Goal: Complete application form: Complete application form

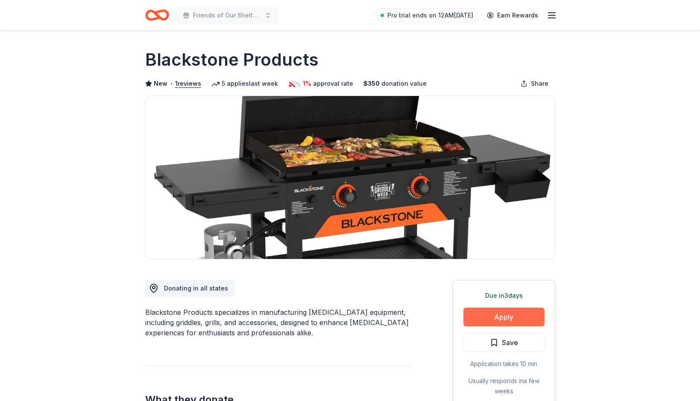
click at [485, 317] on button "Apply" at bounding box center [503, 317] width 81 height 19
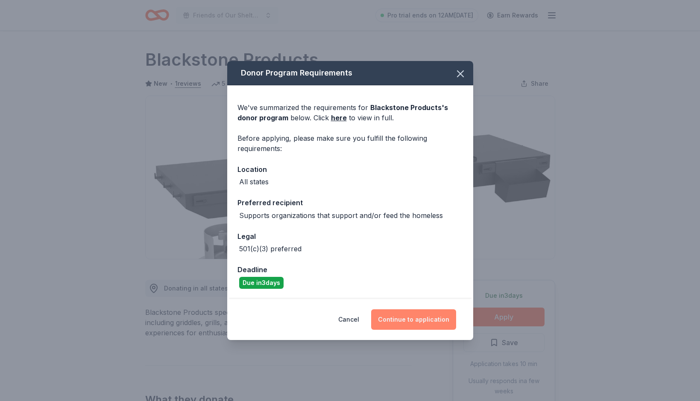
click at [421, 313] on button "Continue to application" at bounding box center [413, 320] width 85 height 20
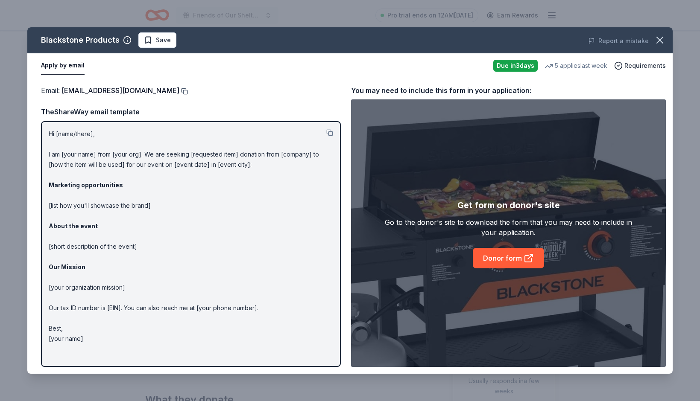
click at [187, 89] on button at bounding box center [183, 91] width 9 height 7
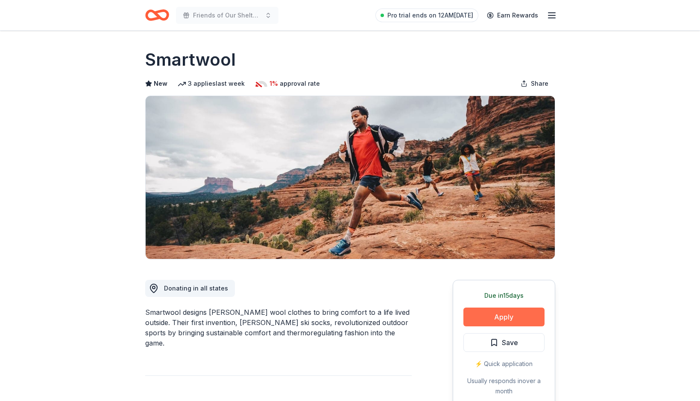
click at [493, 314] on button "Apply" at bounding box center [503, 317] width 81 height 19
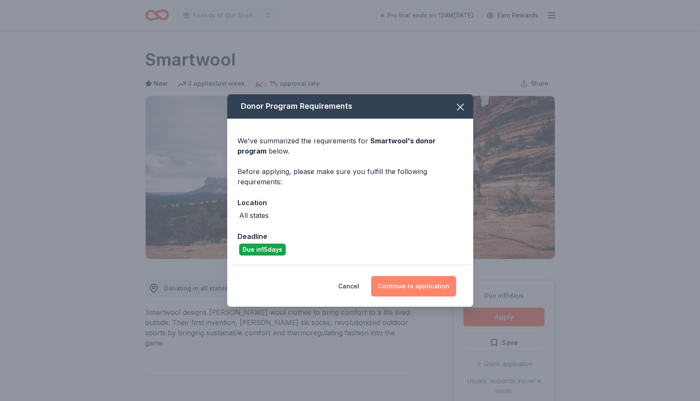
click at [411, 290] on button "Continue to application" at bounding box center [413, 286] width 85 height 20
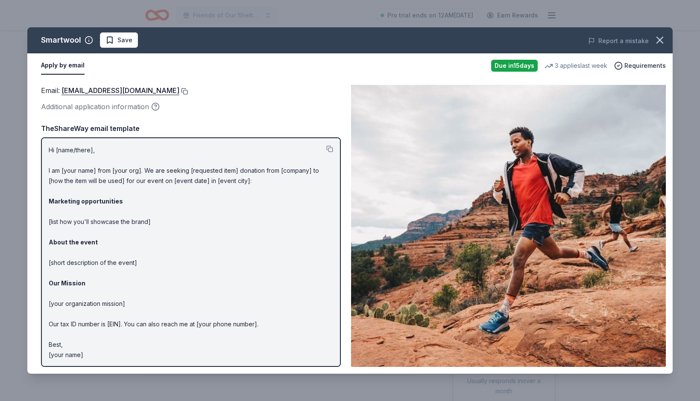
click at [181, 92] on button at bounding box center [183, 91] width 9 height 7
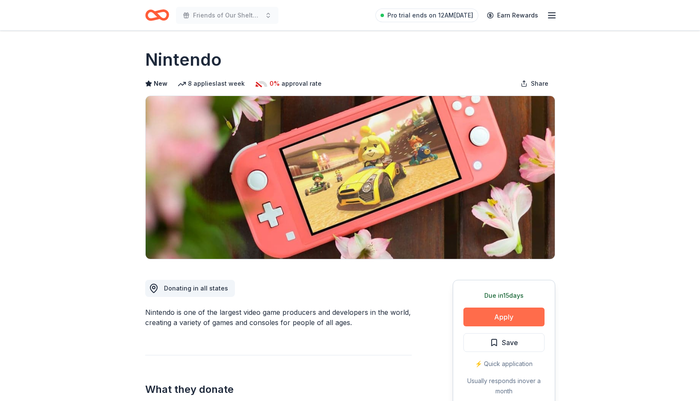
click at [521, 321] on button "Apply" at bounding box center [503, 317] width 81 height 19
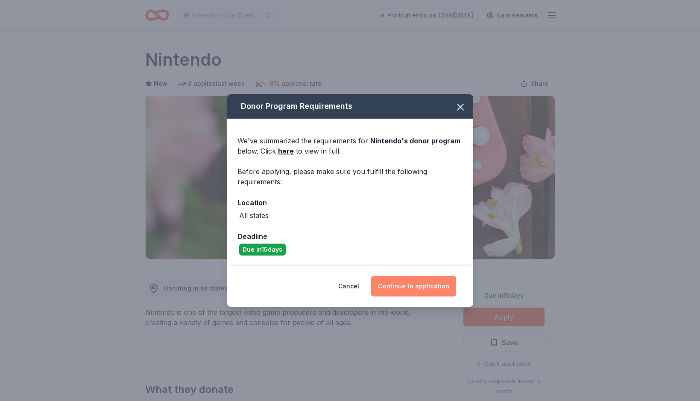
click at [446, 283] on button "Continue to application" at bounding box center [413, 286] width 85 height 20
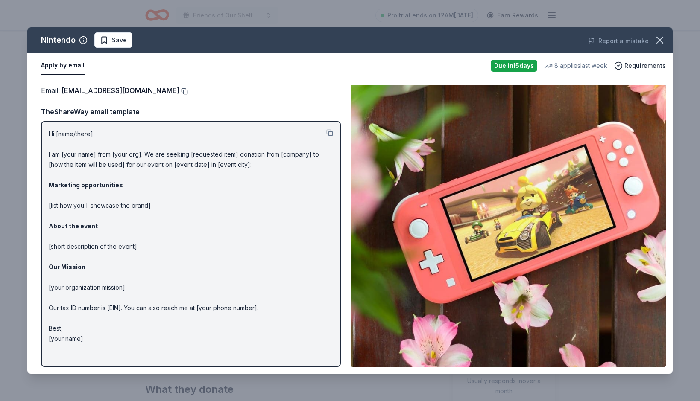
click at [188, 92] on button at bounding box center [183, 91] width 9 height 7
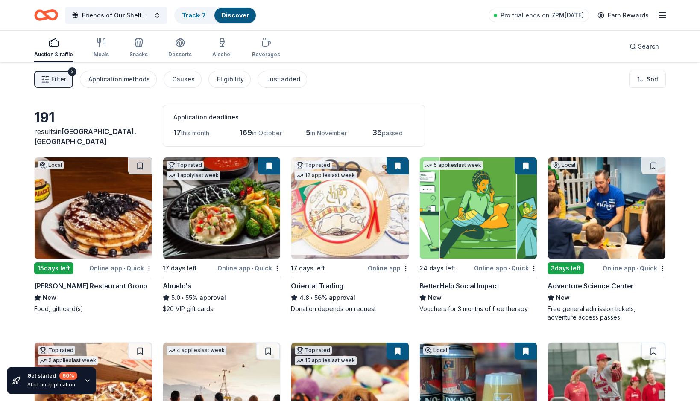
scroll to position [5770, 0]
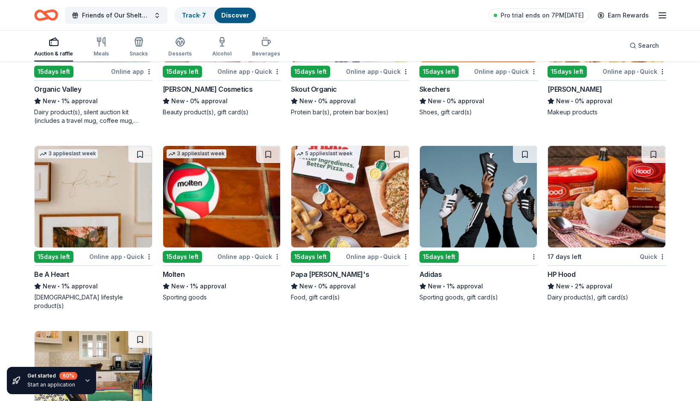
scroll to position [6788, 0]
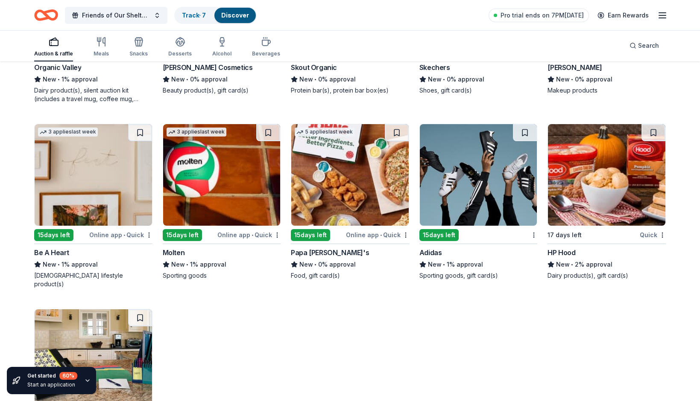
click at [227, 167] on img at bounding box center [221, 175] width 117 height 102
click at [85, 174] on img at bounding box center [93, 175] width 117 height 102
click at [665, 98] on div "5 applies last week 15 days left Online app • Quick Elizabeth Arden New • 0% ap…" at bounding box center [606, 21] width 118 height 165
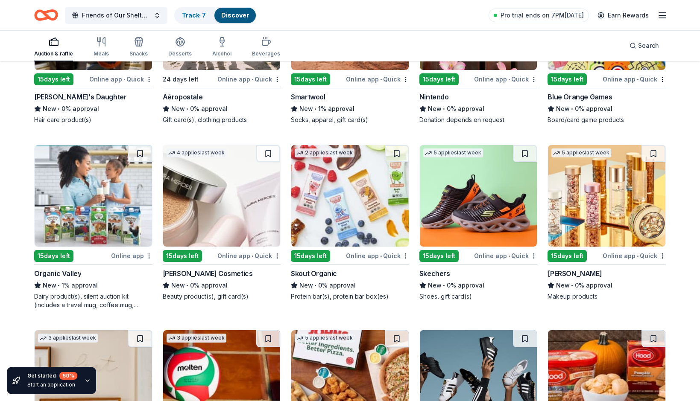
scroll to position [6581, 0]
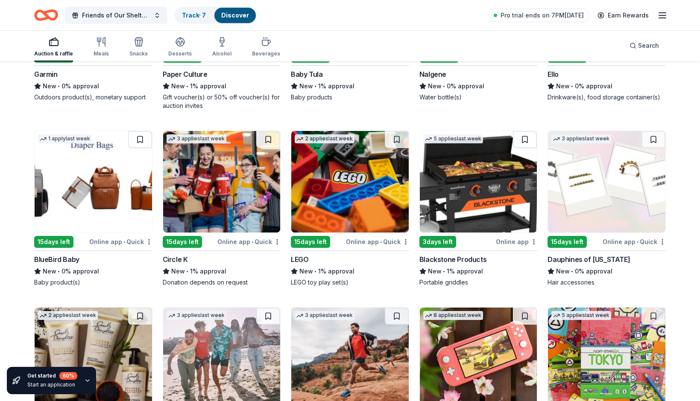
scroll to position [6236, 0]
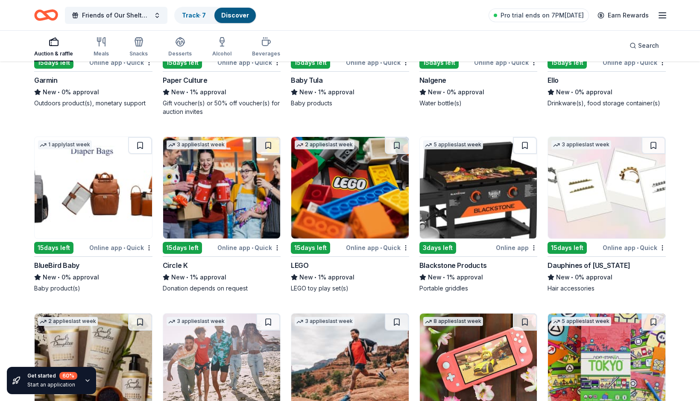
click at [396, 174] on img at bounding box center [349, 188] width 117 height 102
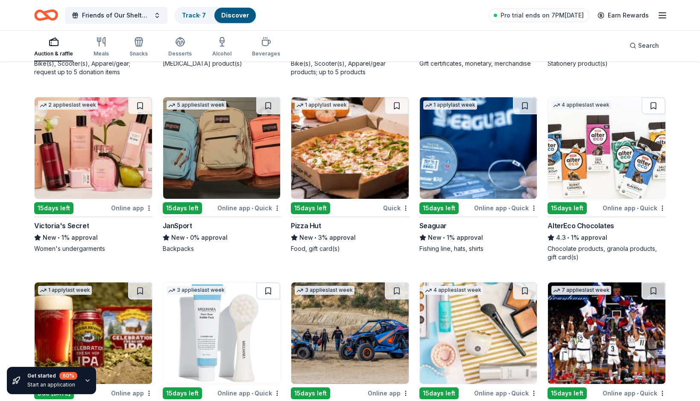
scroll to position [5363, 0]
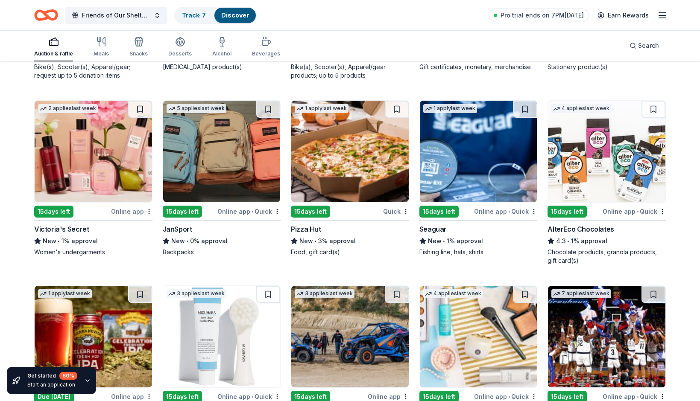
click at [434, 149] on img at bounding box center [478, 152] width 117 height 102
click at [214, 174] on img at bounding box center [221, 152] width 117 height 102
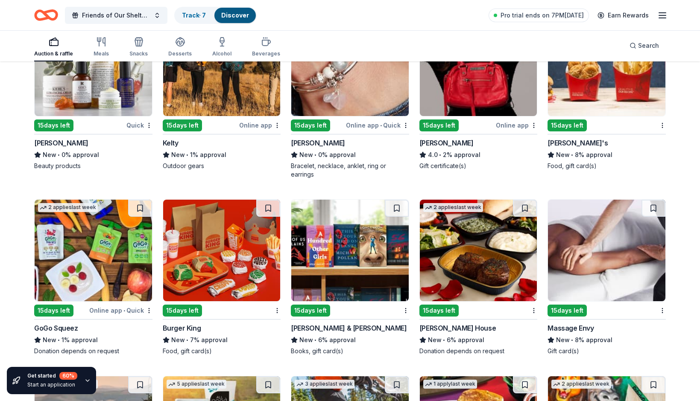
scroll to position [4891, 0]
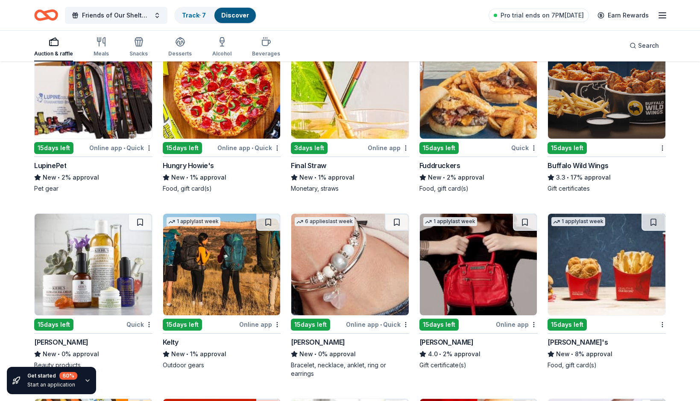
scroll to position [4696, 0]
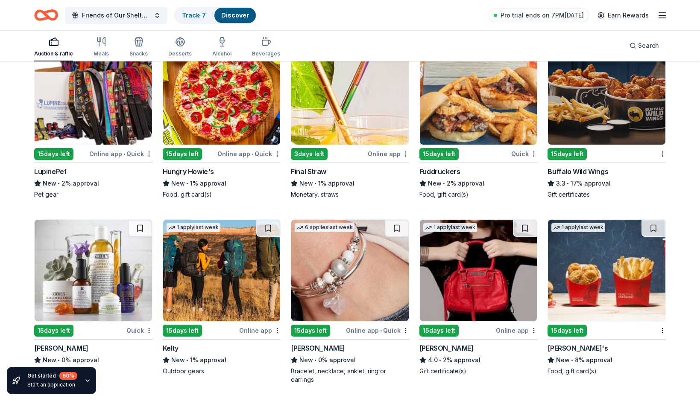
click at [232, 275] on img at bounding box center [221, 271] width 117 height 102
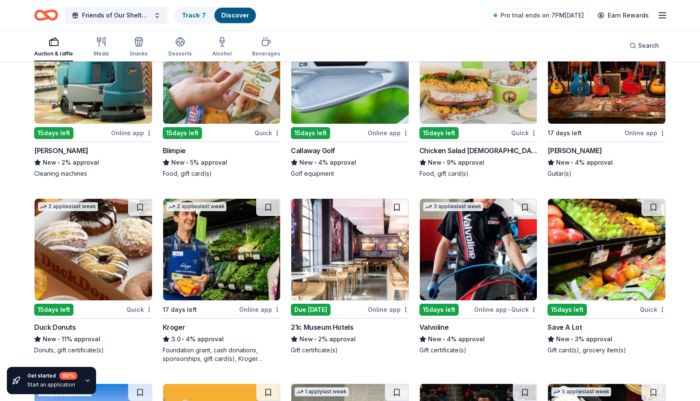
scroll to position [3582, 0]
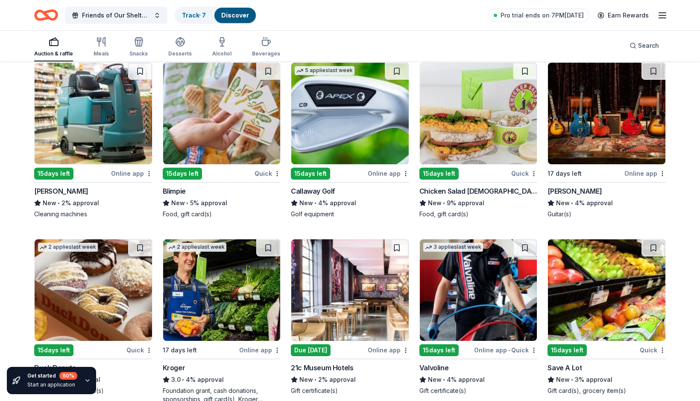
click at [612, 284] on img at bounding box center [606, 291] width 117 height 102
click at [624, 145] on img at bounding box center [606, 114] width 117 height 102
click at [687, 100] on div "191 results in Hohenwald, TN Application deadlines 17 this month 169 in October…" at bounding box center [350, 85] width 700 height 7208
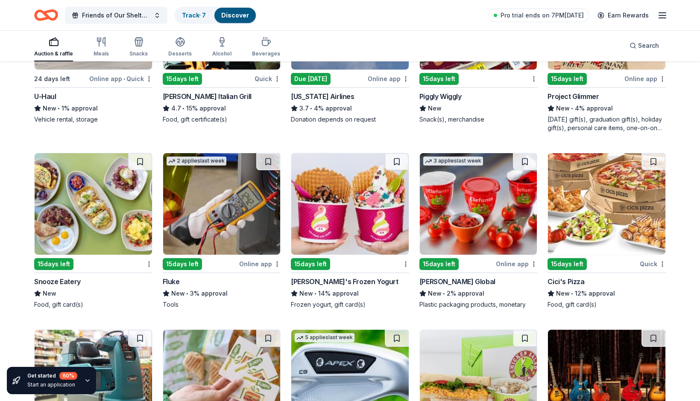
scroll to position [3312, 0]
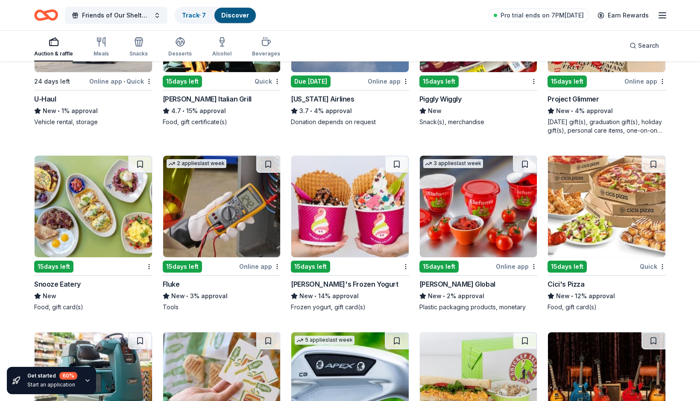
click at [242, 205] on img at bounding box center [221, 207] width 117 height 102
click at [673, 101] on div "191 results in Hohenwald, TN Application deadlines 17 this month 169 in October…" at bounding box center [350, 354] width 700 height 7208
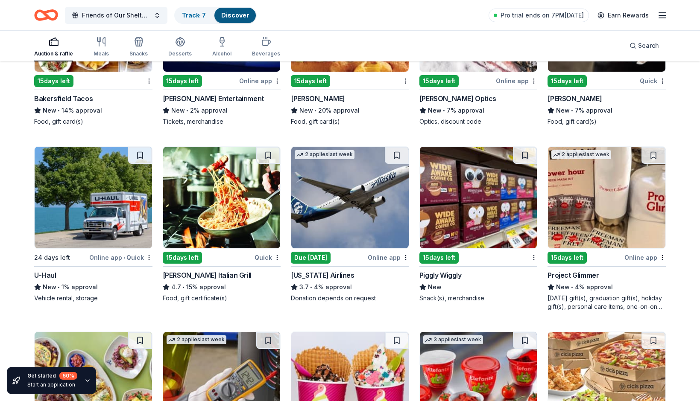
scroll to position [3129, 0]
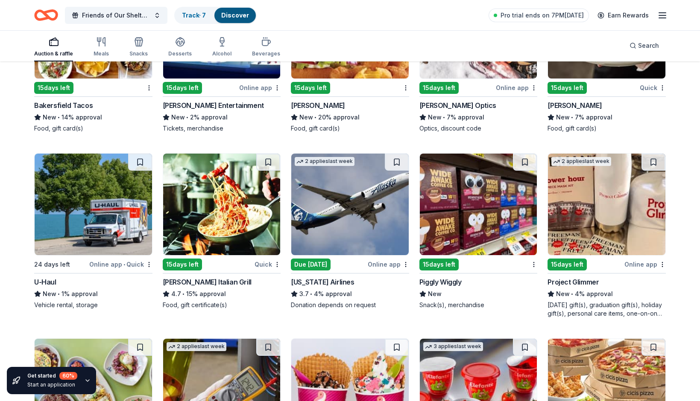
click at [635, 224] on img at bounding box center [606, 205] width 117 height 102
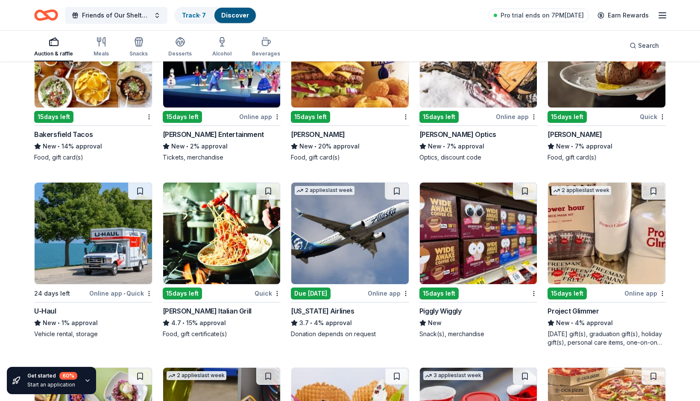
scroll to position [3140, 0]
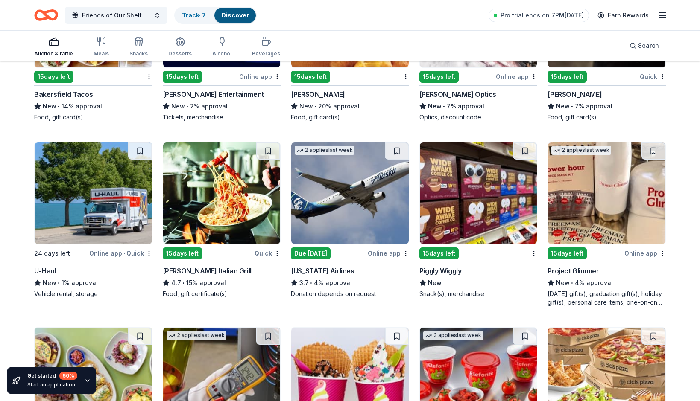
click at [488, 215] on img at bounding box center [478, 194] width 117 height 102
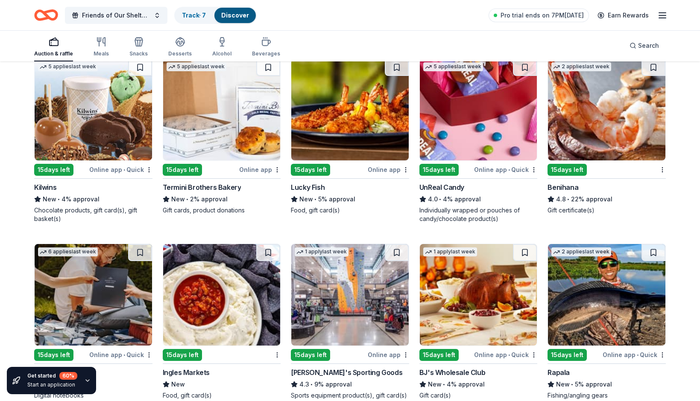
scroll to position [2671, 0]
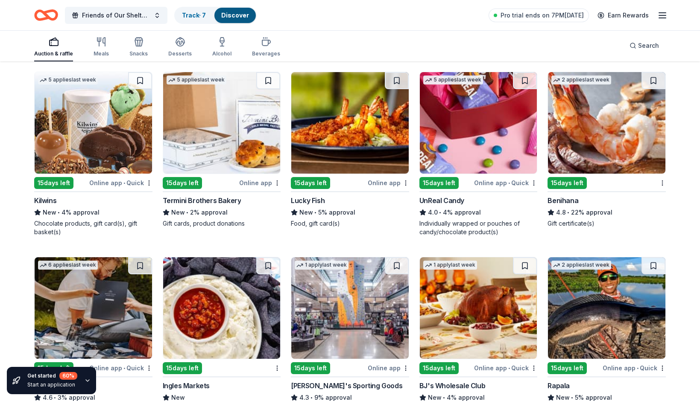
click at [494, 138] on img at bounding box center [478, 123] width 117 height 102
click at [241, 166] on img at bounding box center [221, 123] width 117 height 102
click at [96, 134] on img at bounding box center [93, 123] width 117 height 102
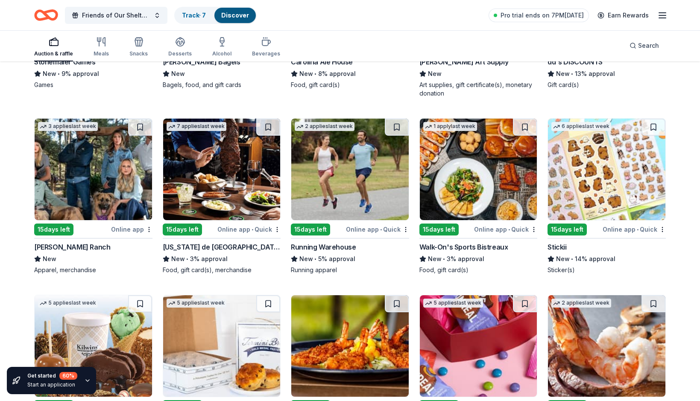
scroll to position [2435, 0]
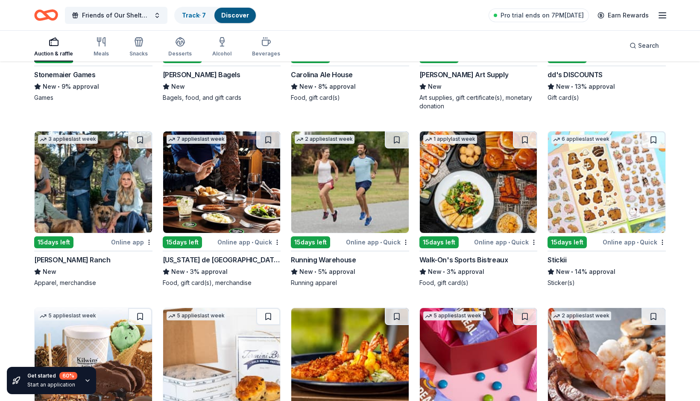
click at [111, 169] on img at bounding box center [93, 183] width 117 height 102
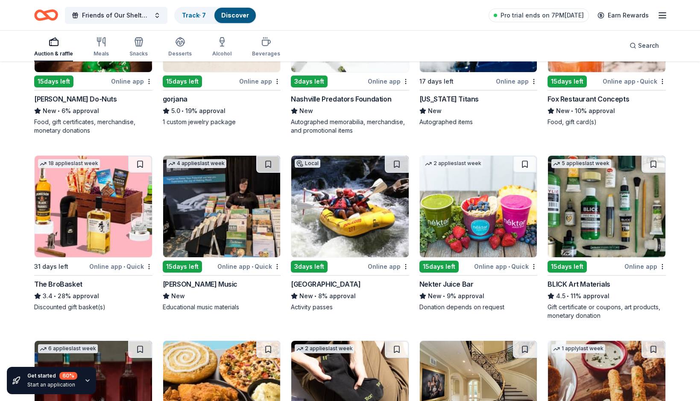
scroll to position [1853, 0]
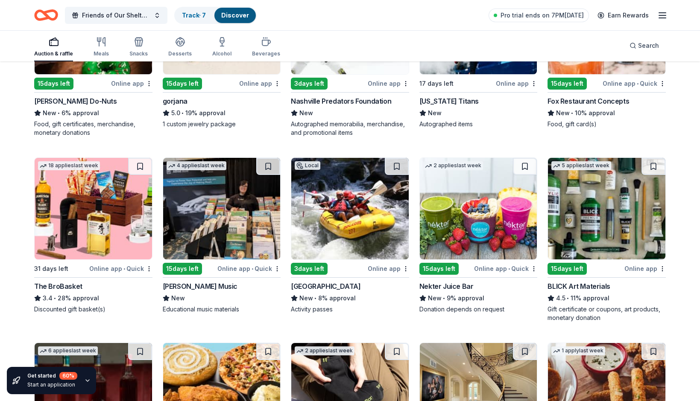
click at [68, 225] on img at bounding box center [93, 209] width 117 height 102
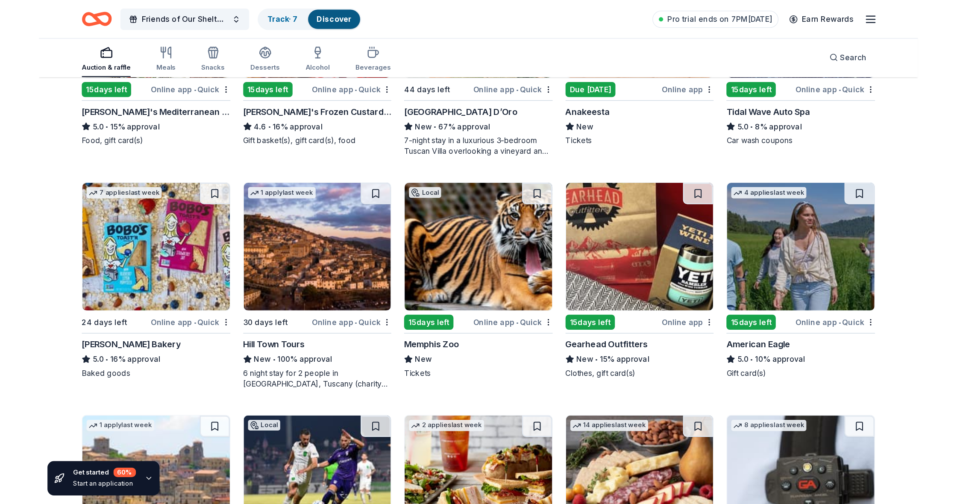
scroll to position [1088, 0]
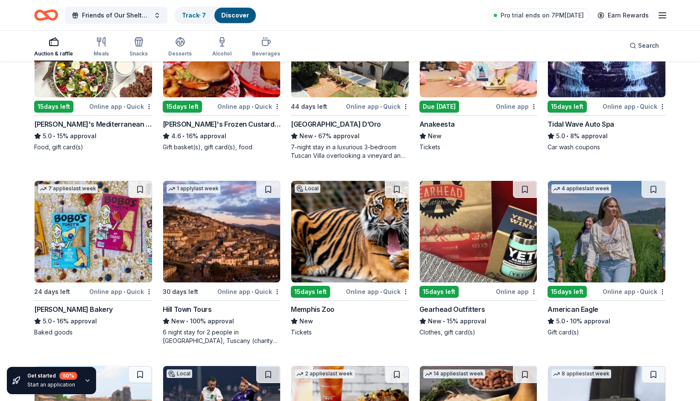
click at [488, 224] on img at bounding box center [478, 232] width 117 height 102
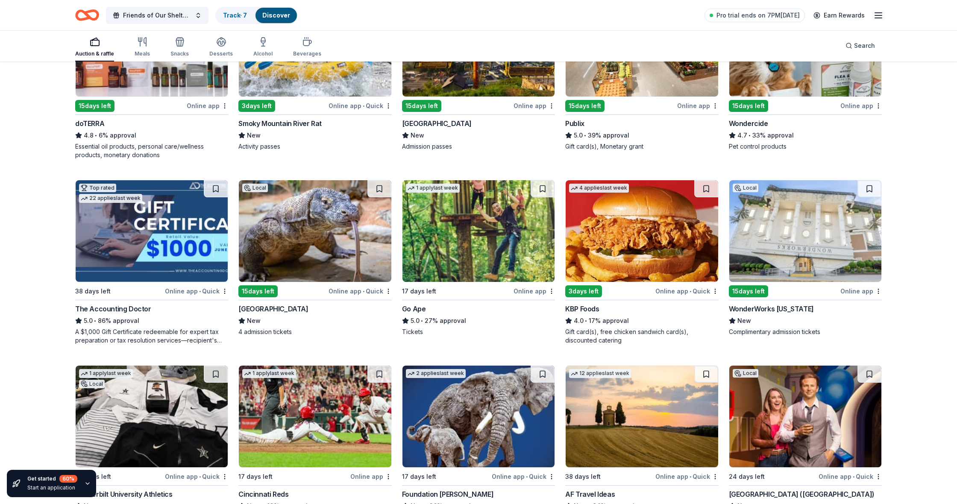
scroll to position [523, 0]
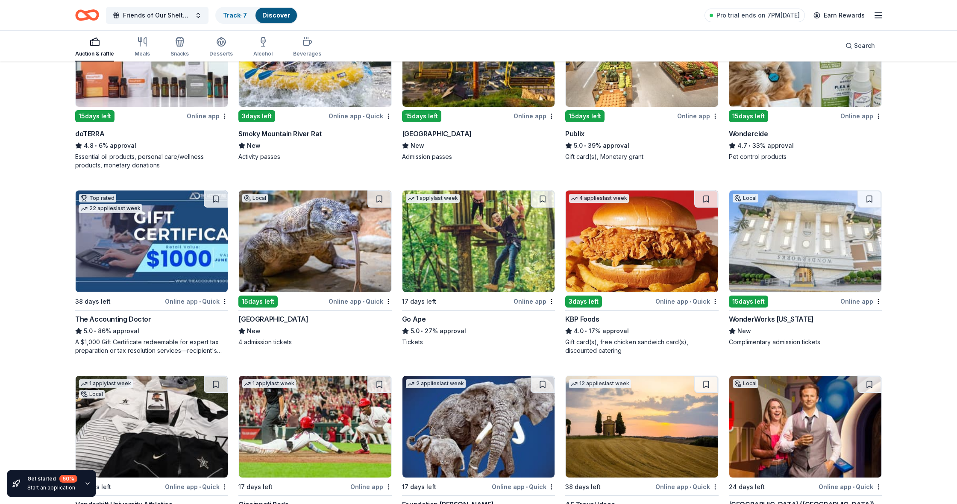
click at [302, 272] on img at bounding box center [315, 241] width 152 height 102
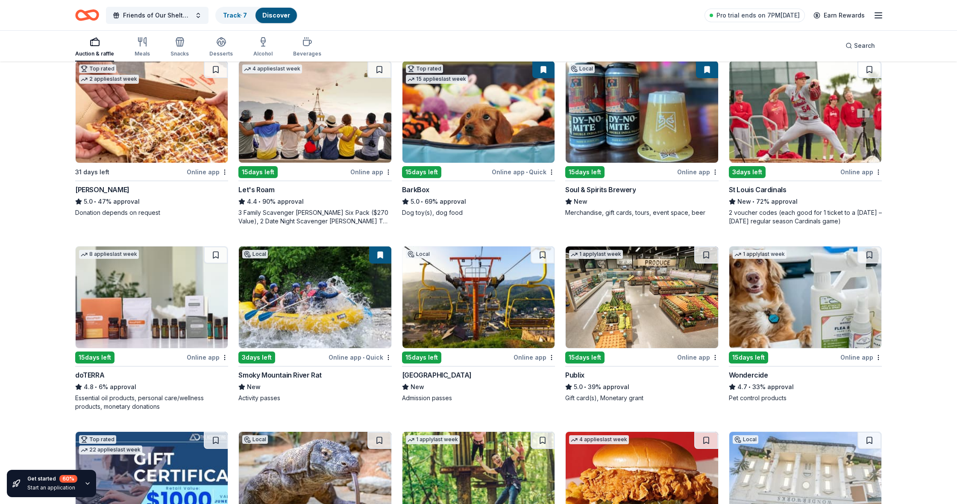
scroll to position [275, 0]
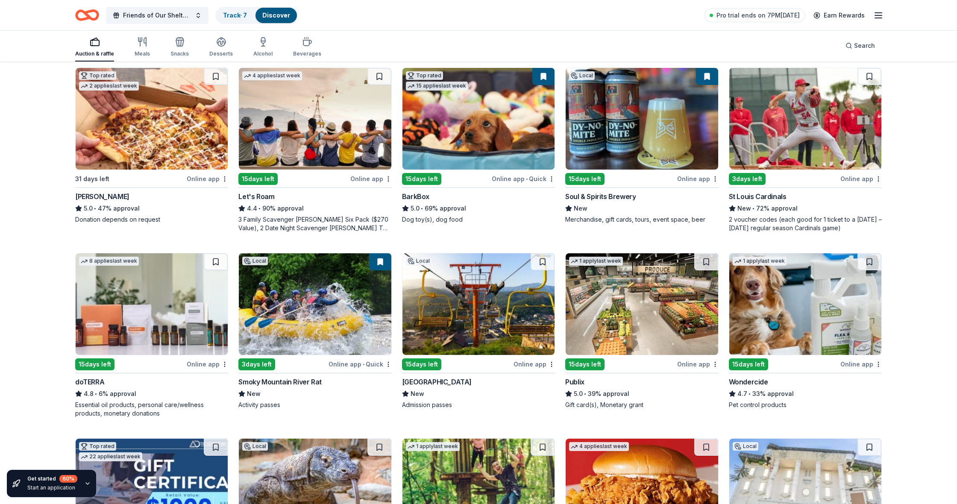
click at [500, 304] on img at bounding box center [478, 304] width 152 height 102
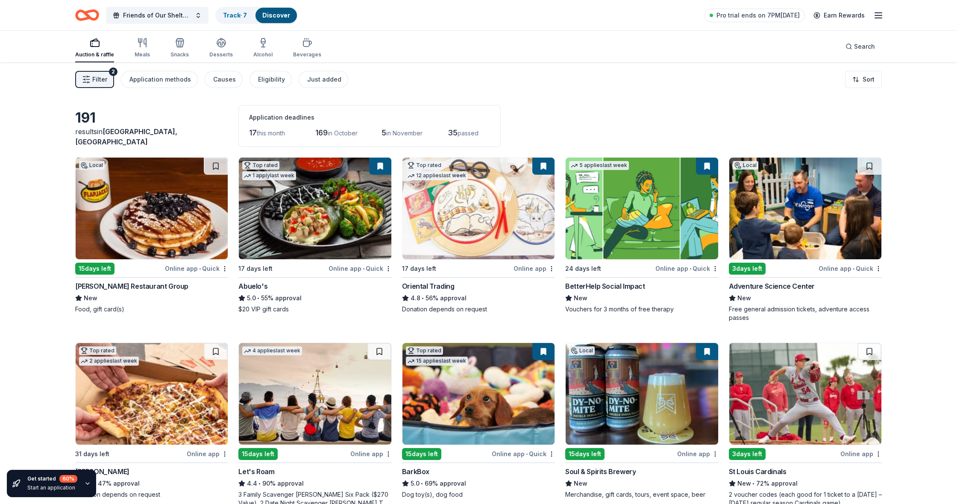
scroll to position [0, 0]
click at [157, 217] on img at bounding box center [152, 209] width 152 height 102
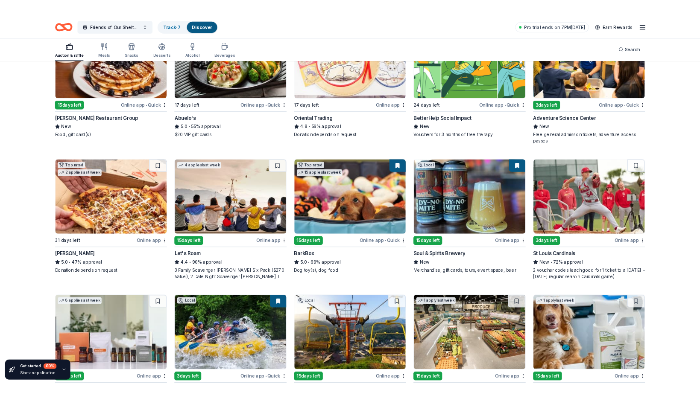
scroll to position [166, 0]
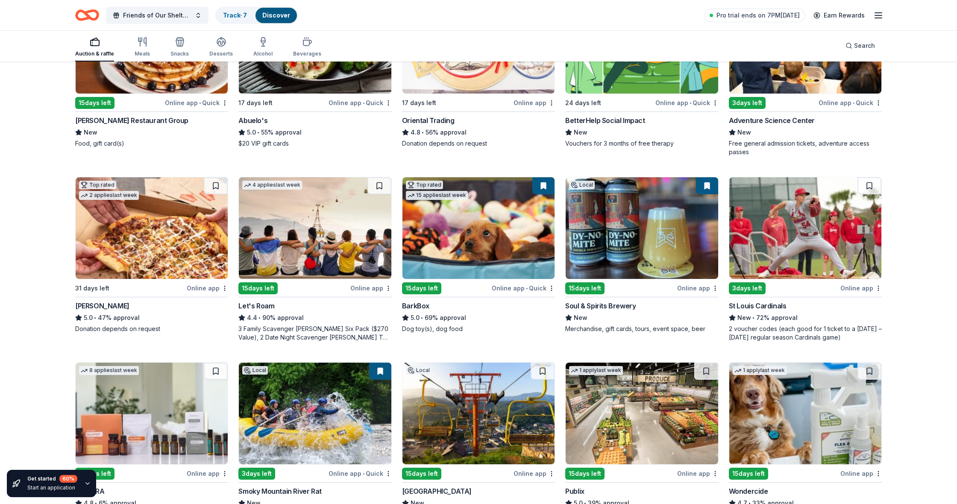
click at [333, 234] on img at bounding box center [315, 228] width 152 height 102
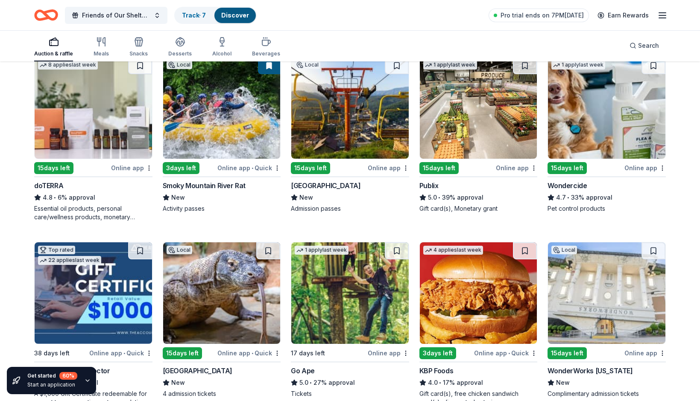
scroll to position [483, 0]
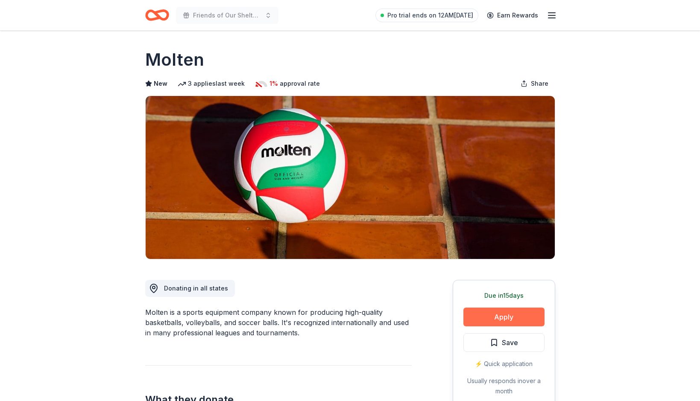
click at [515, 318] on button "Apply" at bounding box center [503, 317] width 81 height 19
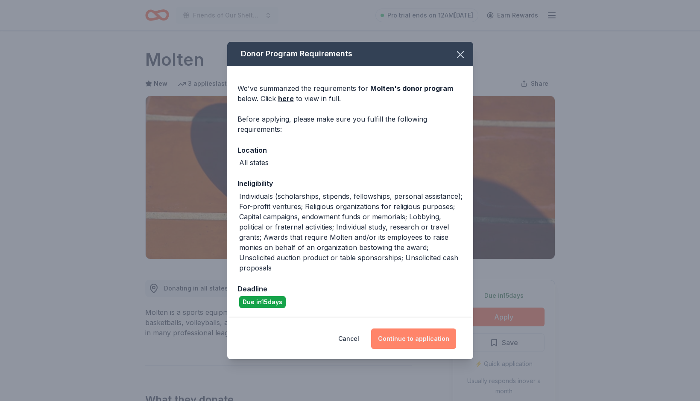
click at [423, 337] on button "Continue to application" at bounding box center [413, 339] width 85 height 20
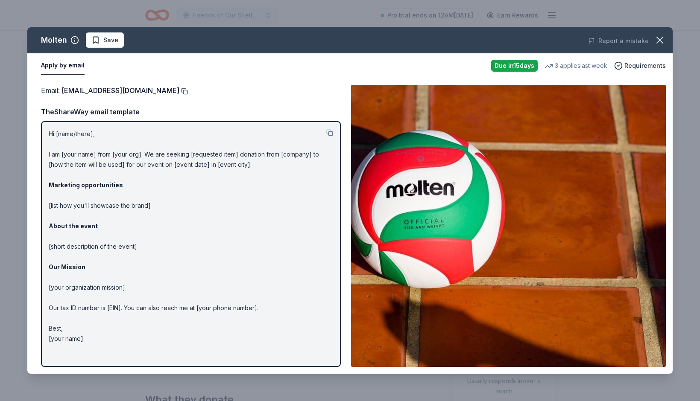
click at [179, 91] on button at bounding box center [183, 91] width 9 height 7
click at [190, 1] on div "Molten Save Report a mistake Apply by email Due in 15 days 3 applies last week …" at bounding box center [350, 200] width 700 height 401
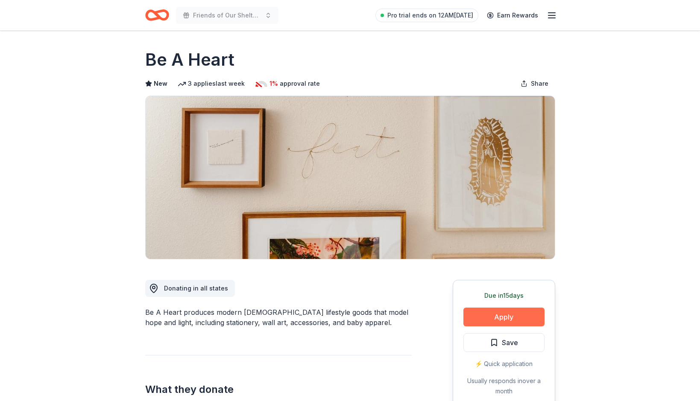
click at [500, 317] on button "Apply" at bounding box center [503, 317] width 81 height 19
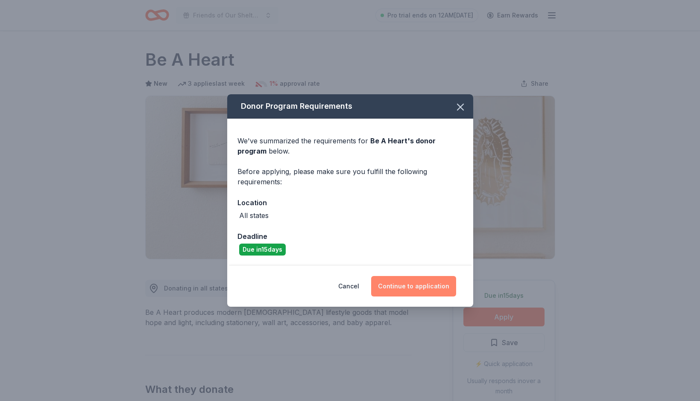
click at [407, 280] on button "Continue to application" at bounding box center [413, 286] width 85 height 20
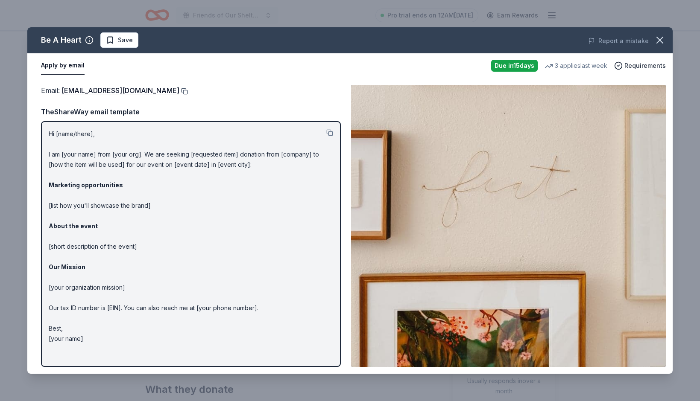
click at [179, 93] on button at bounding box center [183, 91] width 9 height 7
